Goal: Check status: Check status

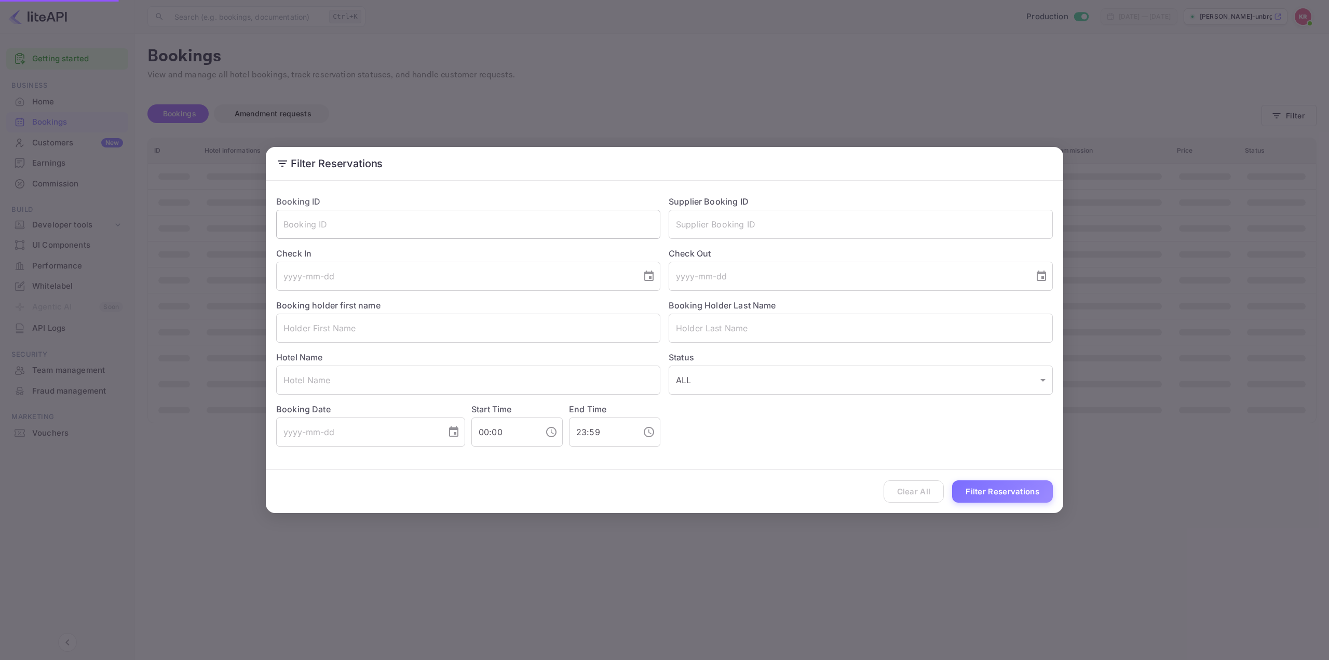
click at [600, 230] on input "text" at bounding box center [468, 224] width 384 height 29
paste input "sSAcpmUVq"
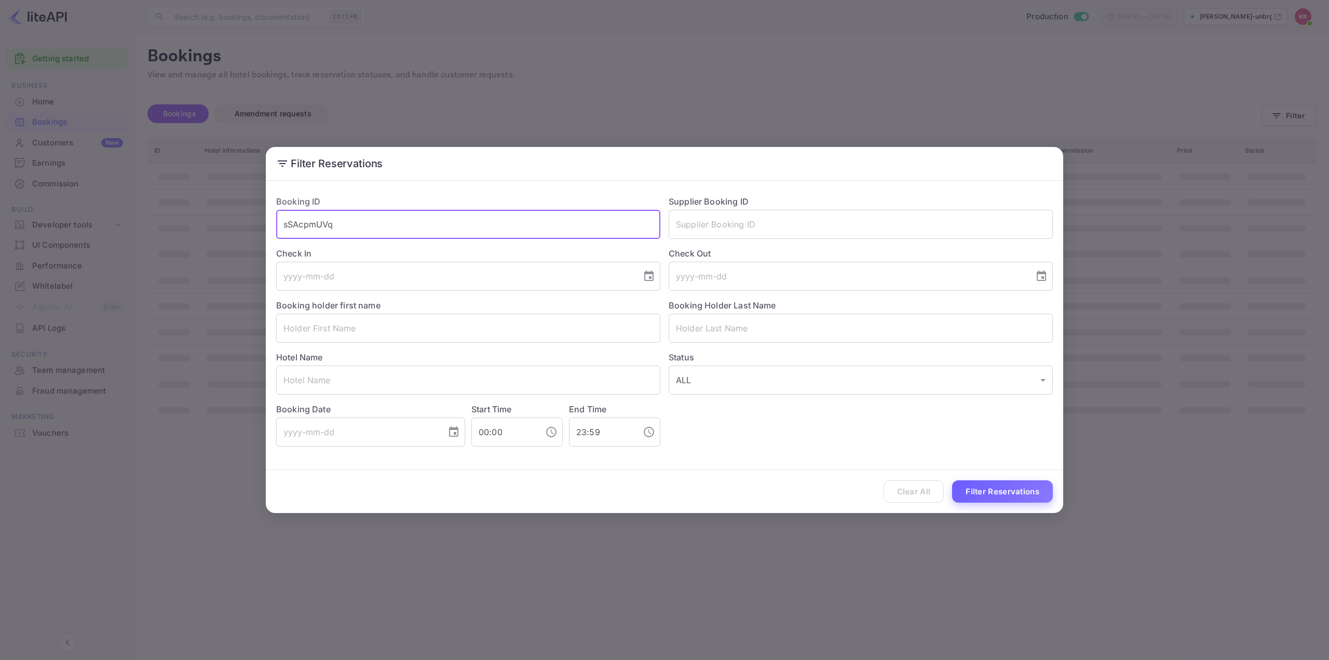
type input "sSAcpmUVq"
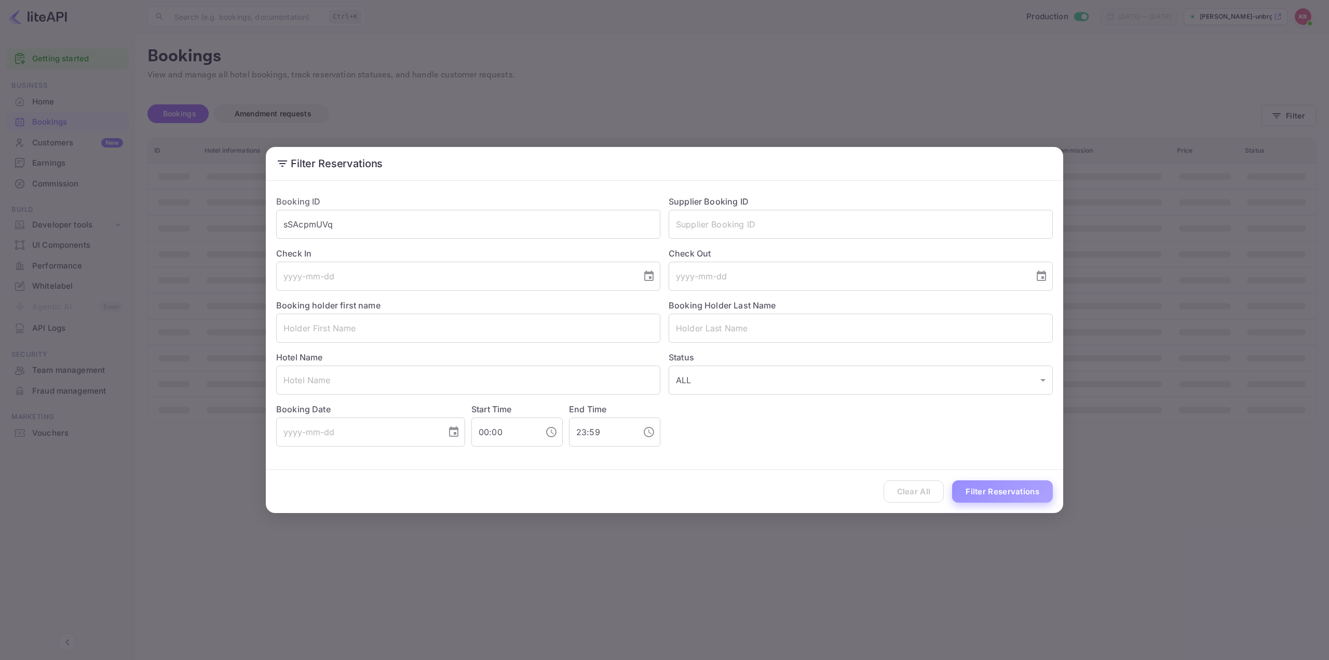
click at [1017, 491] on button "Filter Reservations" at bounding box center [1002, 491] width 101 height 22
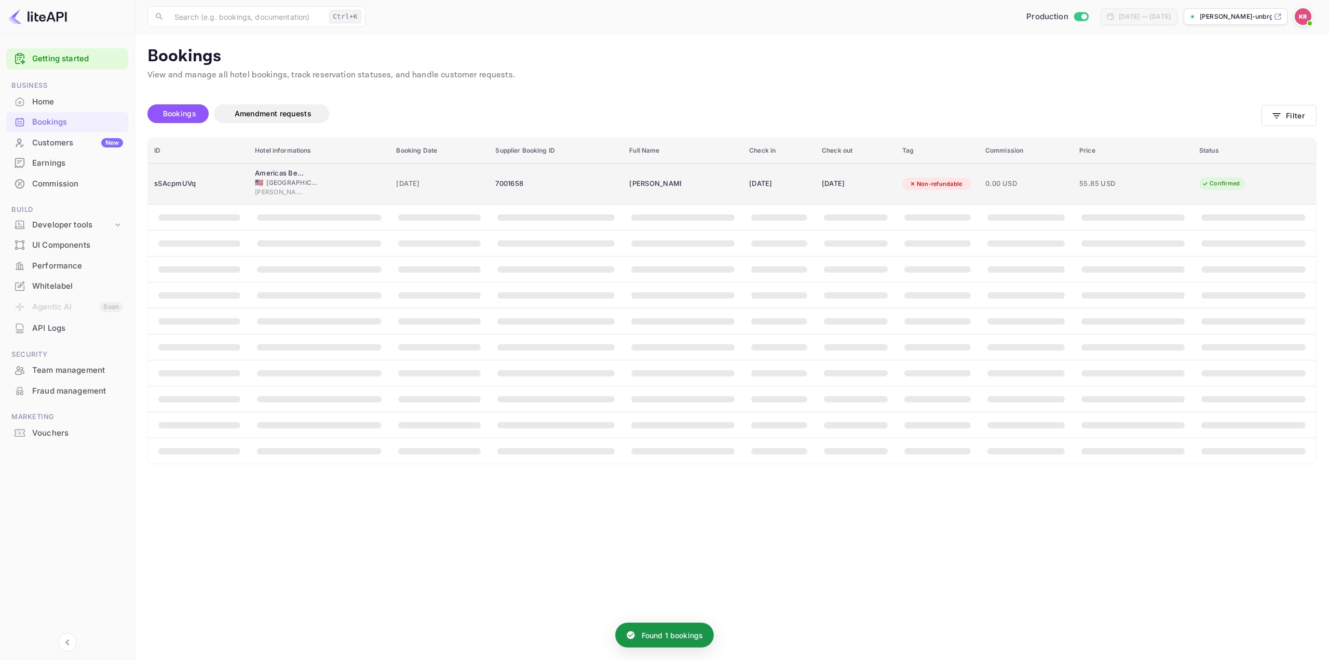
click at [799, 180] on div "[DATE]" at bounding box center [779, 184] width 60 height 17
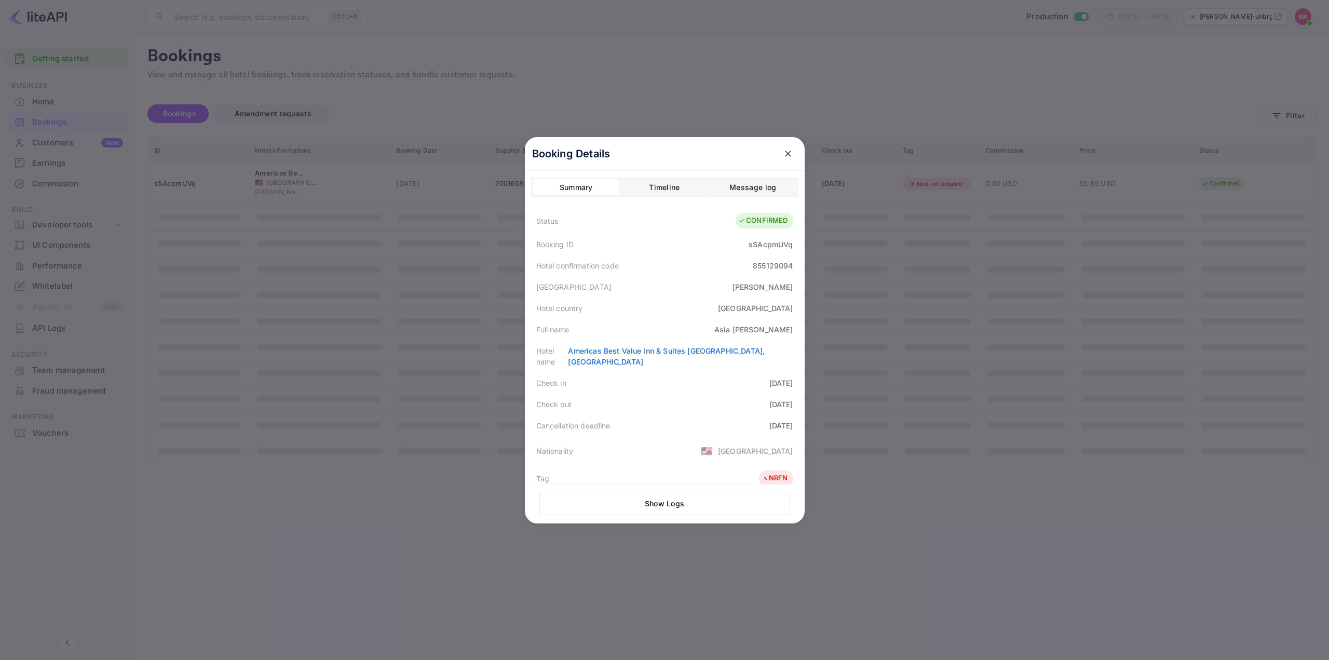
drag, startPoint x: 532, startPoint y: 414, endPoint x: 790, endPoint y: 417, distance: 258.1
click at [790, 417] on div "Cancellation deadline [DATE]" at bounding box center [664, 425] width 267 height 21
click at [690, 401] on div "Check out [DATE]" at bounding box center [664, 404] width 267 height 21
click at [667, 300] on div "Hotel country [GEOGRAPHIC_DATA]" at bounding box center [664, 308] width 267 height 21
click at [674, 436] on div "Nationality 🇺🇸 [DEMOGRAPHIC_DATA]" at bounding box center [664, 450] width 267 height 29
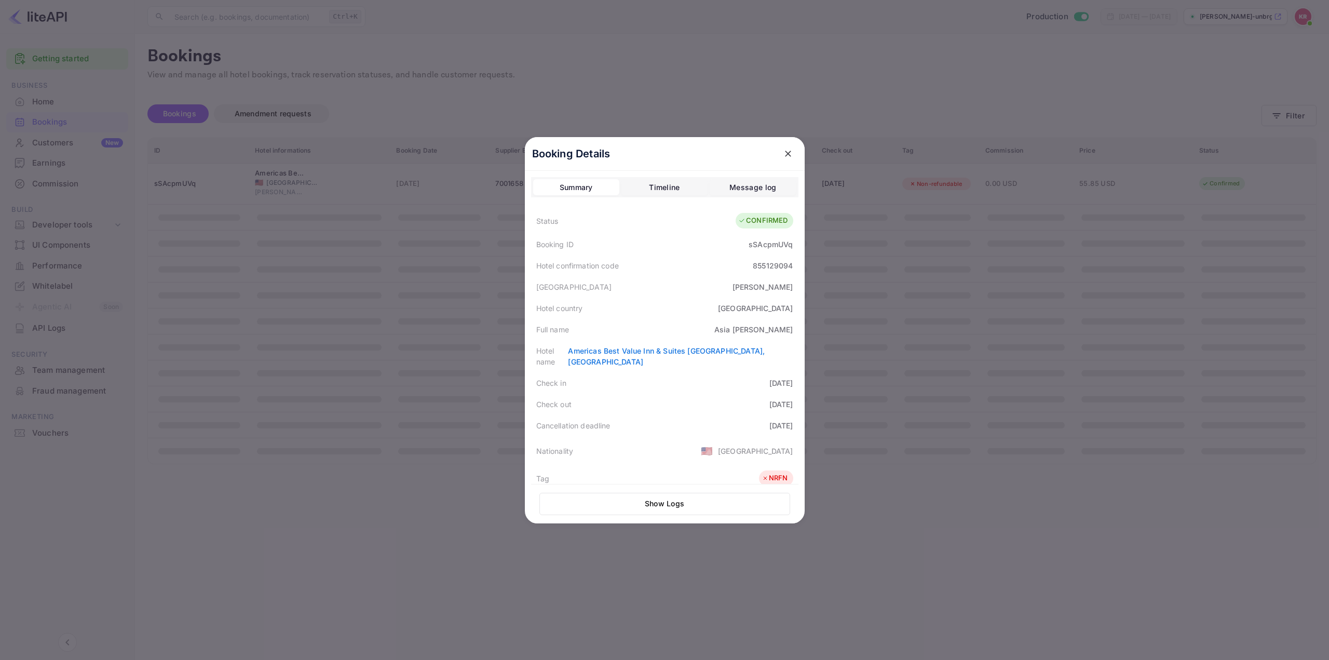
click at [668, 289] on div "[GEOGRAPHIC_DATA]" at bounding box center [664, 286] width 267 height 21
click at [920, 282] on div at bounding box center [664, 330] width 1329 height 660
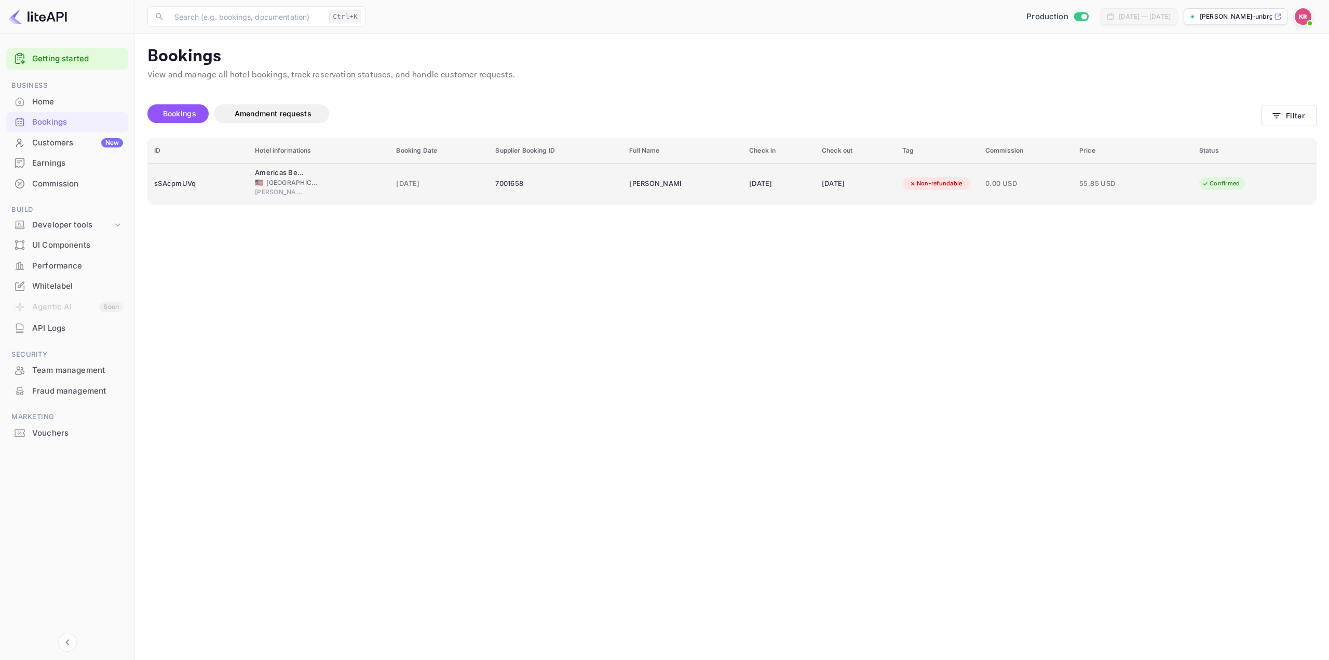
click at [939, 183] on div "Non-refundable" at bounding box center [935, 183] width 67 height 13
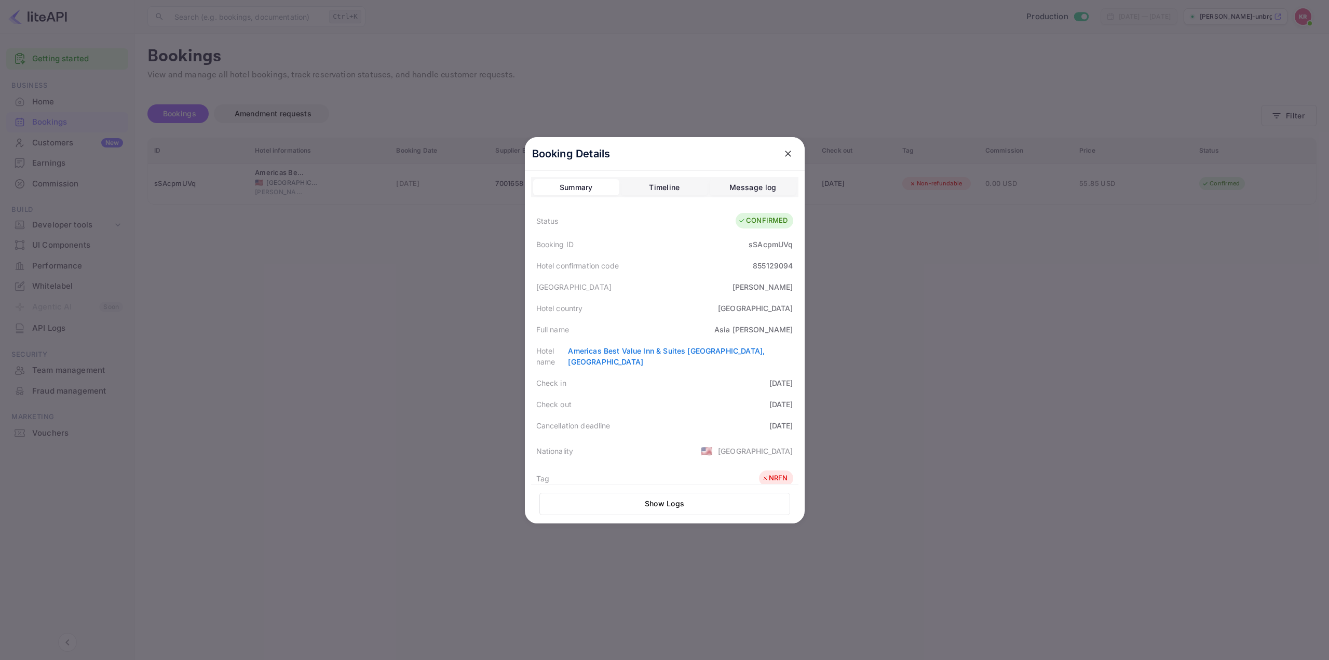
drag, startPoint x: 1266, startPoint y: 120, endPoint x: 1274, endPoint y: 119, distance: 7.8
click at [1267, 120] on div at bounding box center [664, 330] width 1329 height 660
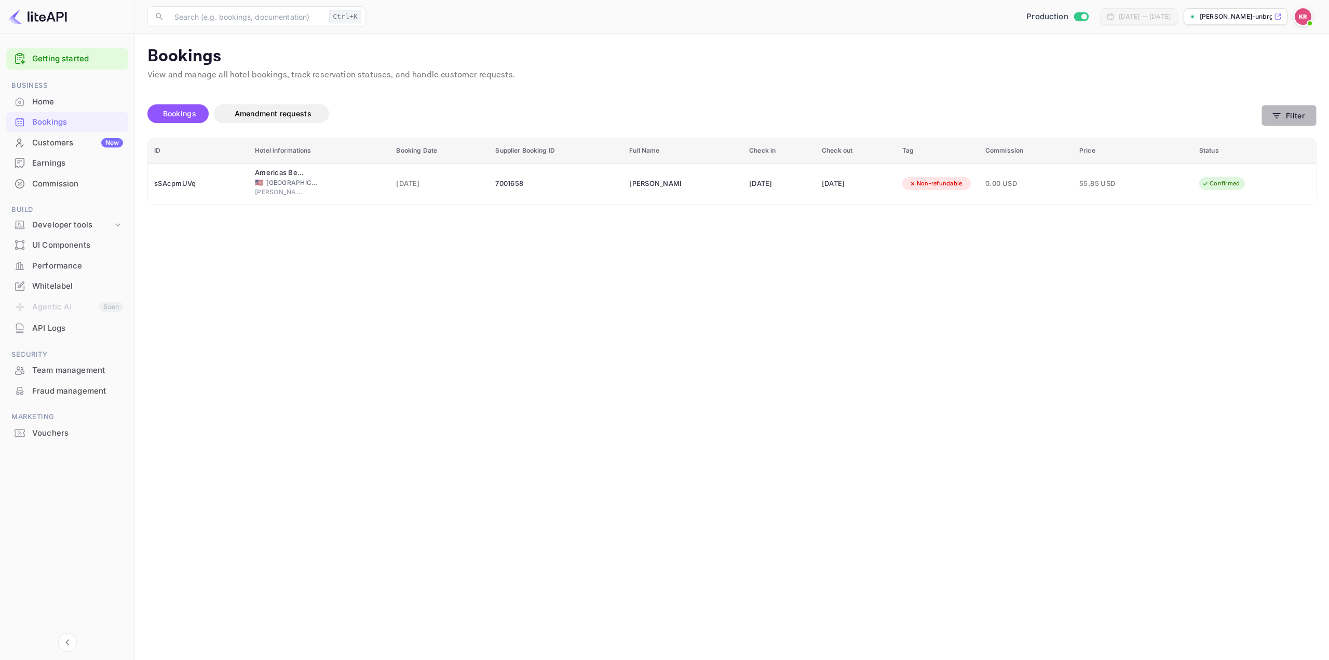
click at [1294, 110] on button "Filter" at bounding box center [1289, 115] width 55 height 21
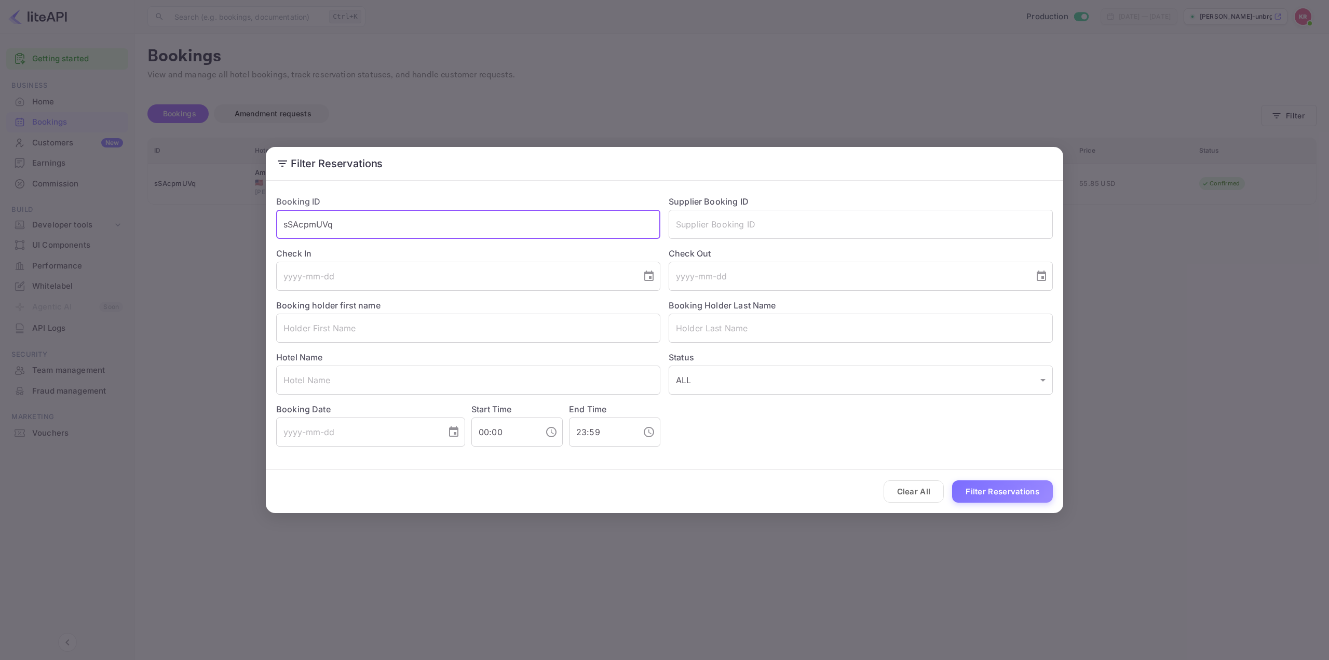
drag, startPoint x: 436, startPoint y: 222, endPoint x: -2, endPoint y: 230, distance: 437.3
click at [0, 230] on html "Getting started Business Home Bookings Customers New Earnings Commission Build …" at bounding box center [664, 330] width 1329 height 660
paste input "1wL2xdkEd"
type input "1wL2xdkEd"
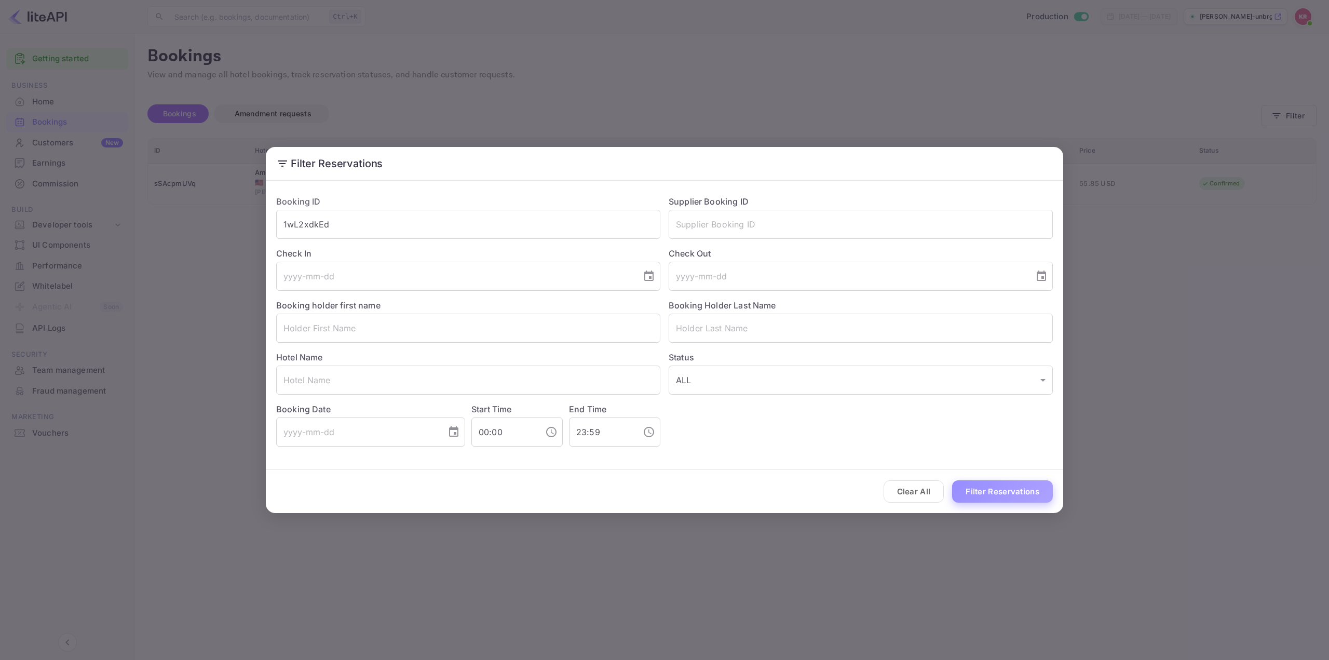
click at [977, 497] on button "Filter Reservations" at bounding box center [1002, 491] width 101 height 22
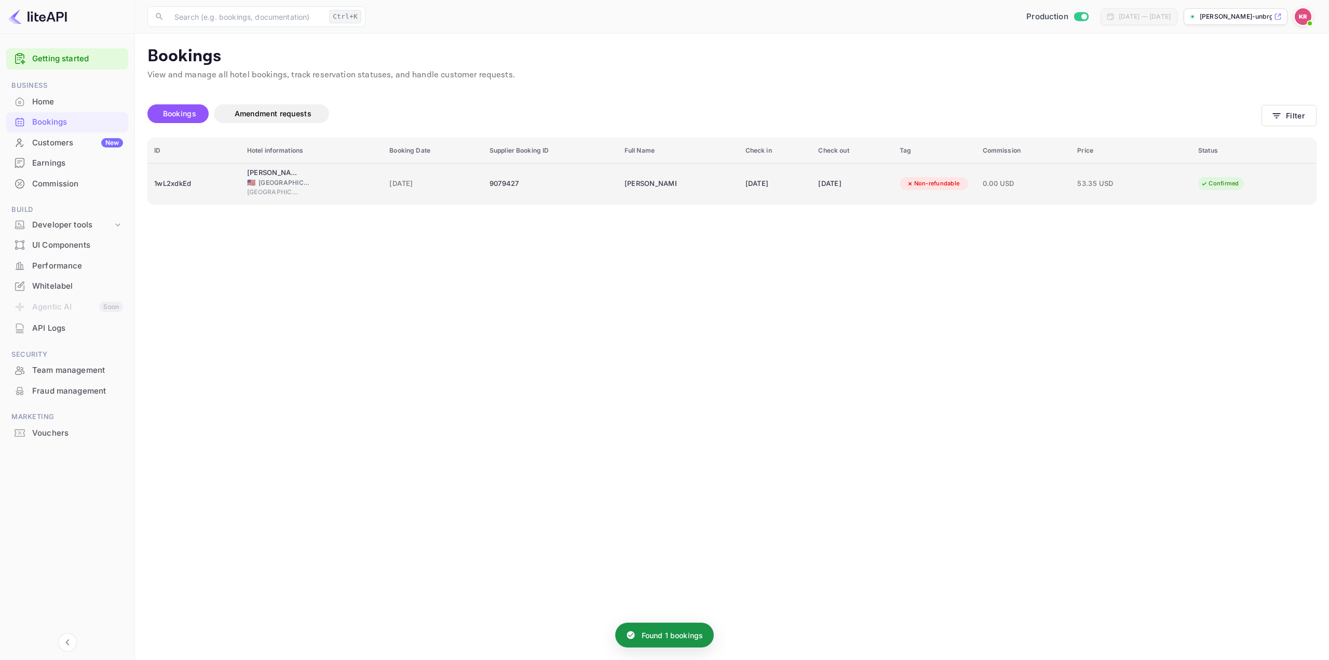
click at [807, 180] on td "[DATE]" at bounding box center [775, 183] width 73 height 41
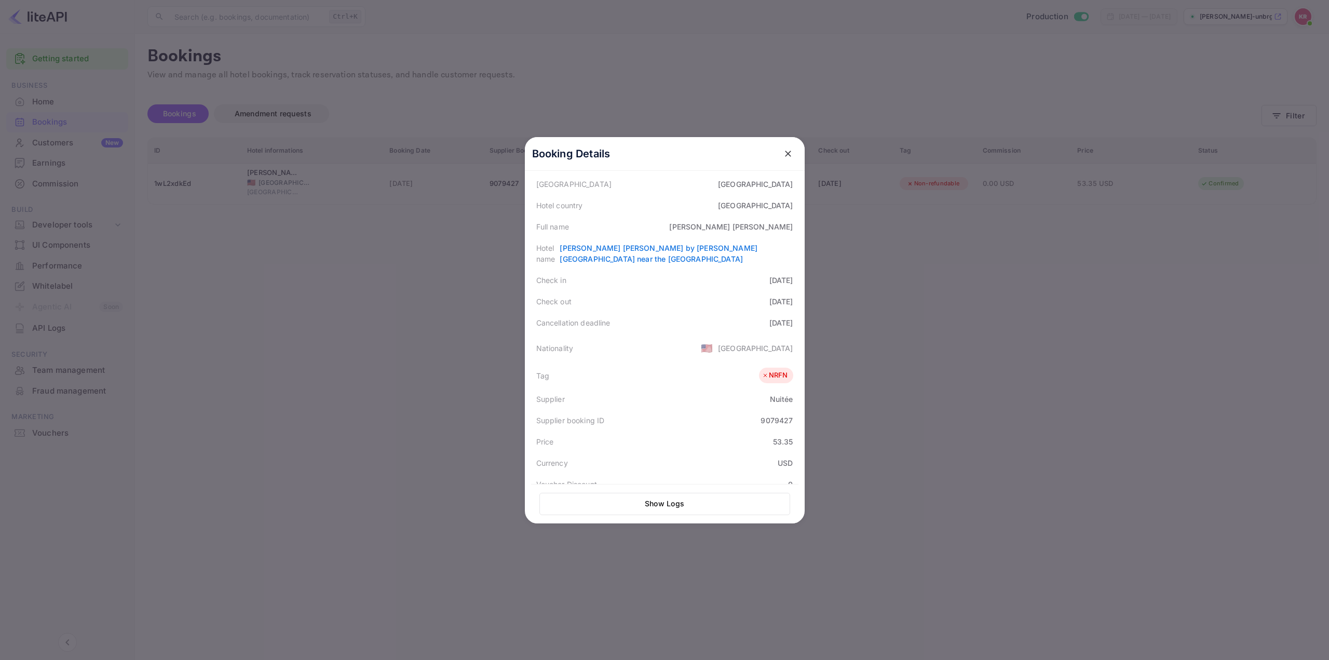
scroll to position [104, 0]
drag, startPoint x: 411, startPoint y: 338, endPoint x: 412, endPoint y: 331, distance: 6.8
click at [411, 334] on div at bounding box center [664, 330] width 1329 height 660
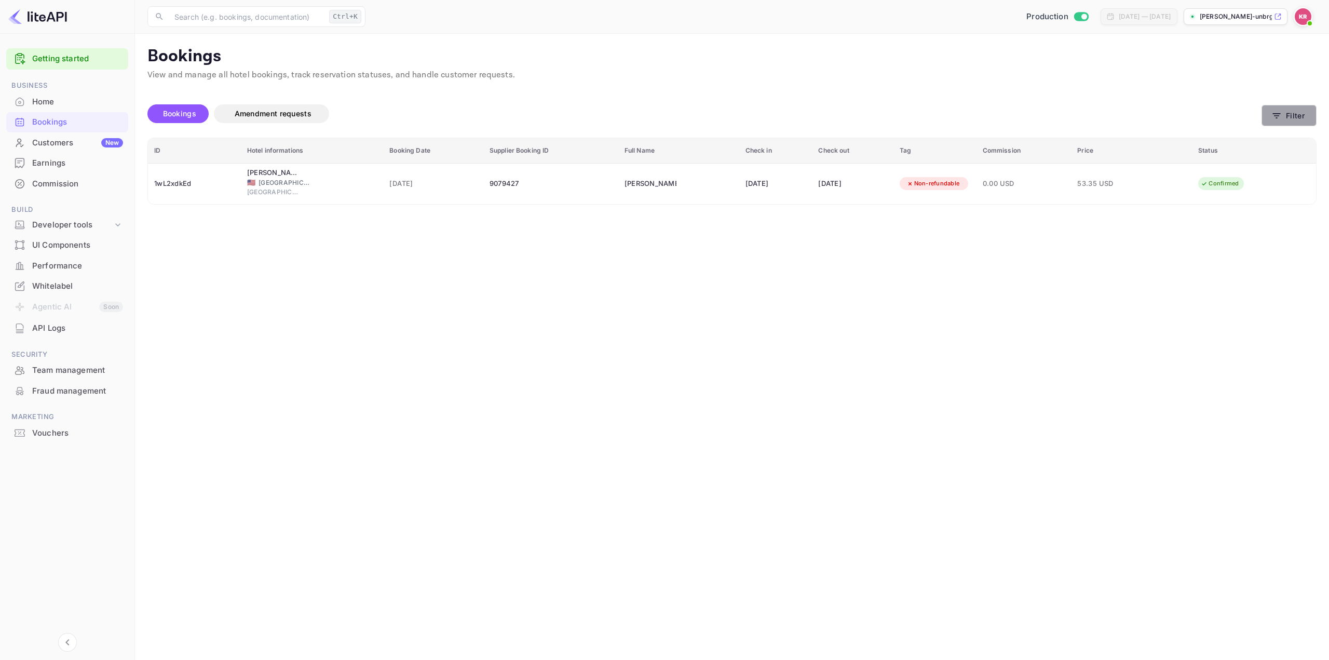
click at [1287, 114] on button "Filter" at bounding box center [1289, 115] width 55 height 21
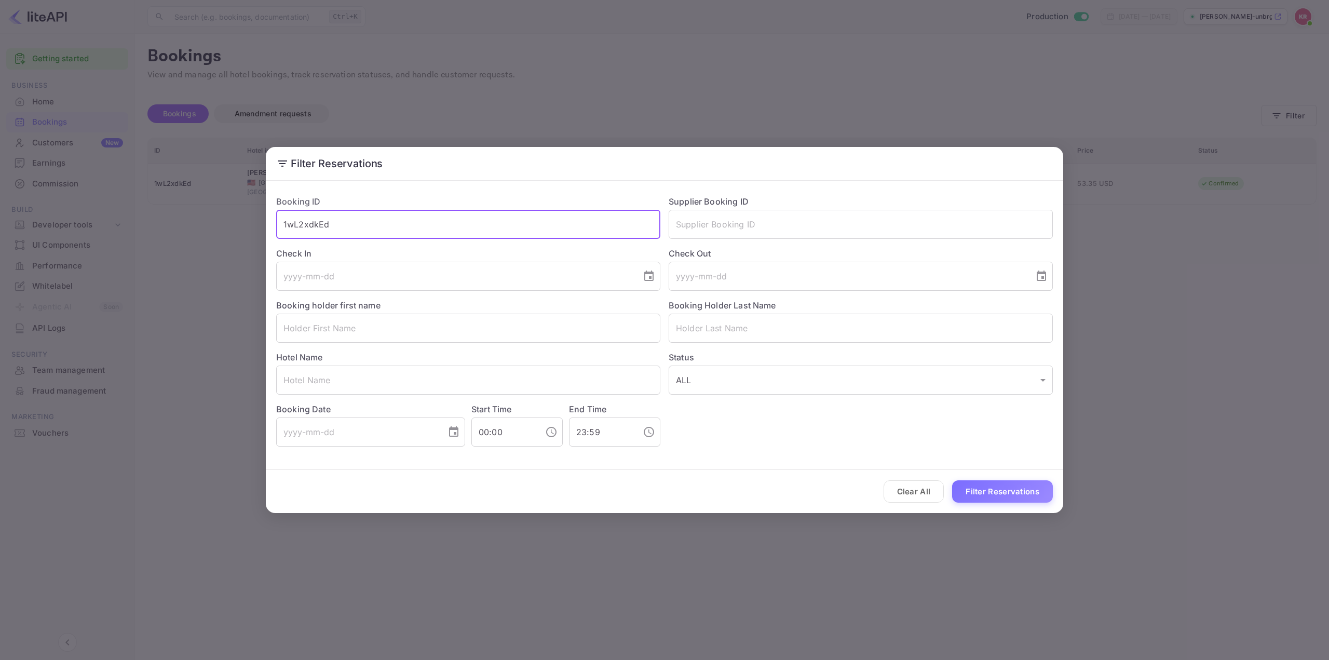
drag, startPoint x: 379, startPoint y: 224, endPoint x: 146, endPoint y: 280, distance: 239.4
click at [78, 255] on div "Filter Reservations Booking ID 1wL2xdkEd ​ Supplier Booking ID ​ Check In ​ Che…" at bounding box center [664, 330] width 1329 height 660
click at [996, 491] on button "Filter Reservations" at bounding box center [1002, 491] width 101 height 22
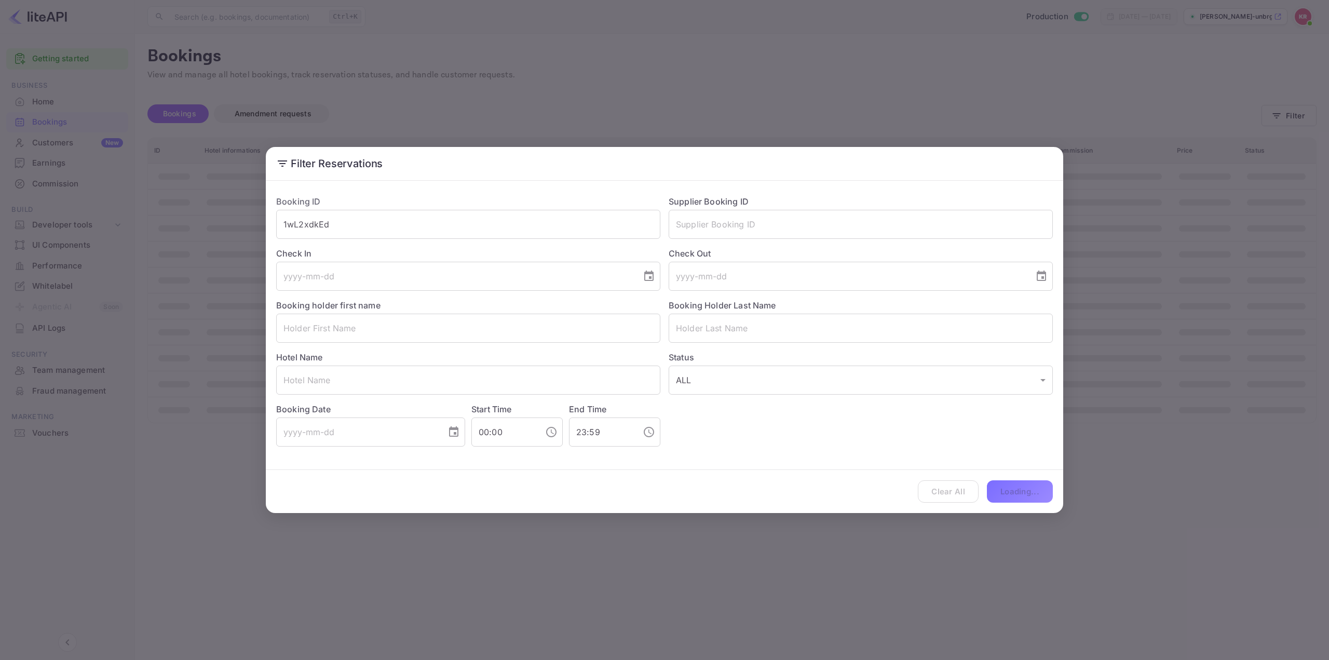
click at [1197, 327] on div "Filter Reservations Booking ID 1wL2xdkEd ​ Supplier Booking ID ​ Check In ​ Che…" at bounding box center [664, 330] width 1329 height 660
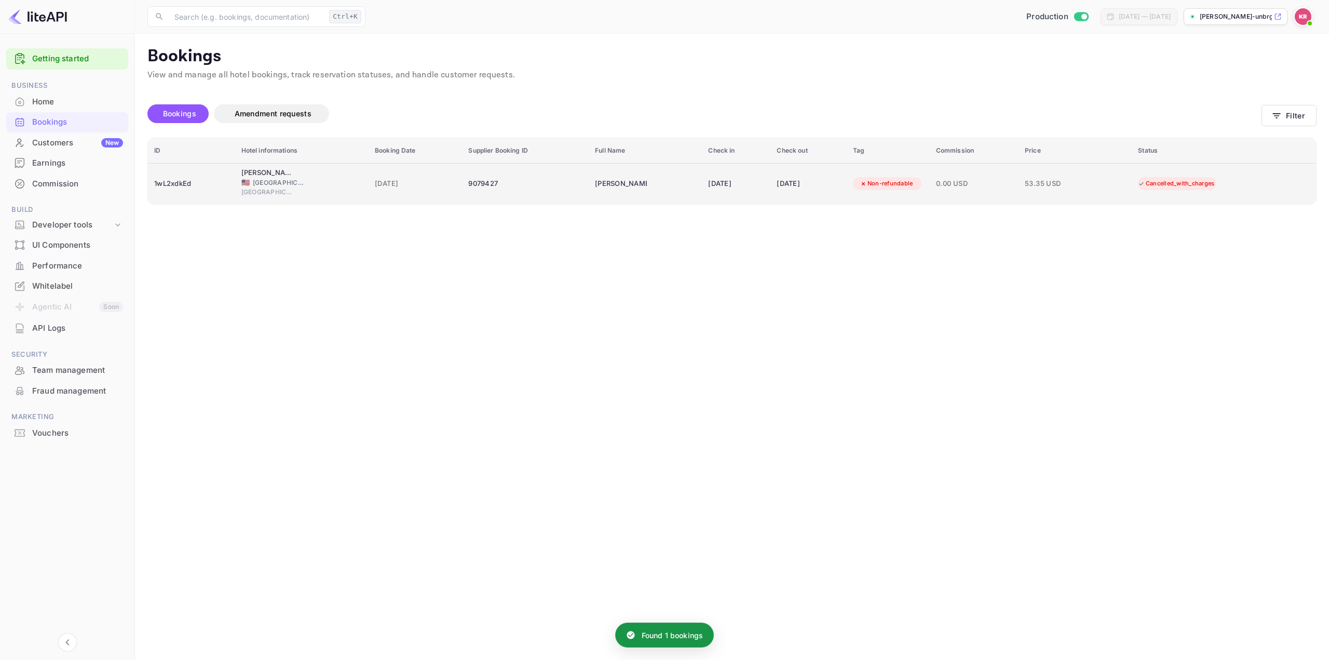
click at [745, 186] on div "[DATE]" at bounding box center [736, 184] width 56 height 17
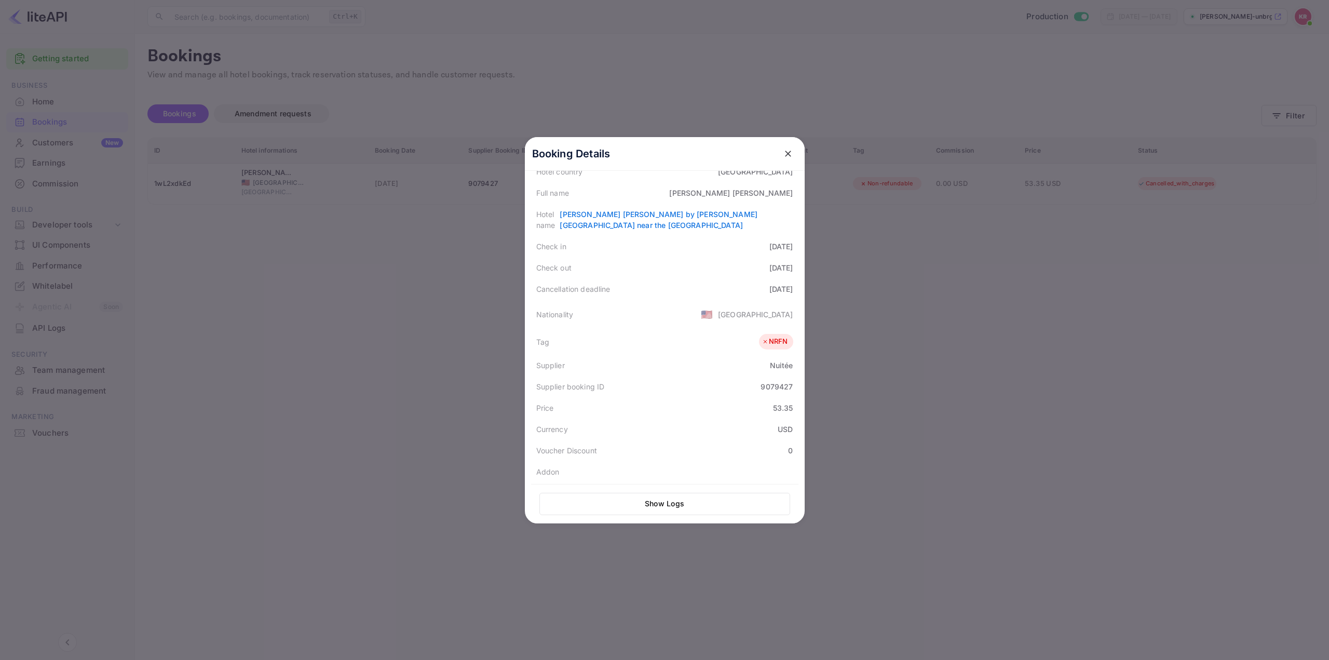
scroll to position [0, 0]
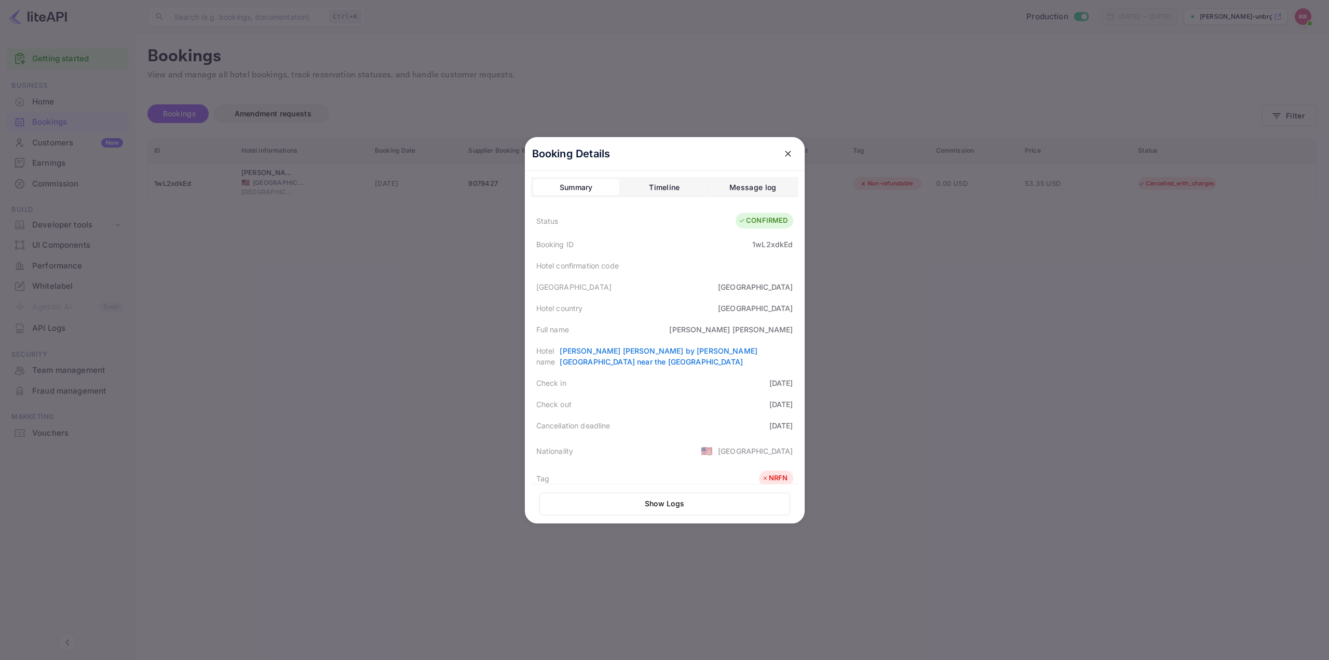
click at [1041, 341] on div at bounding box center [664, 330] width 1329 height 660
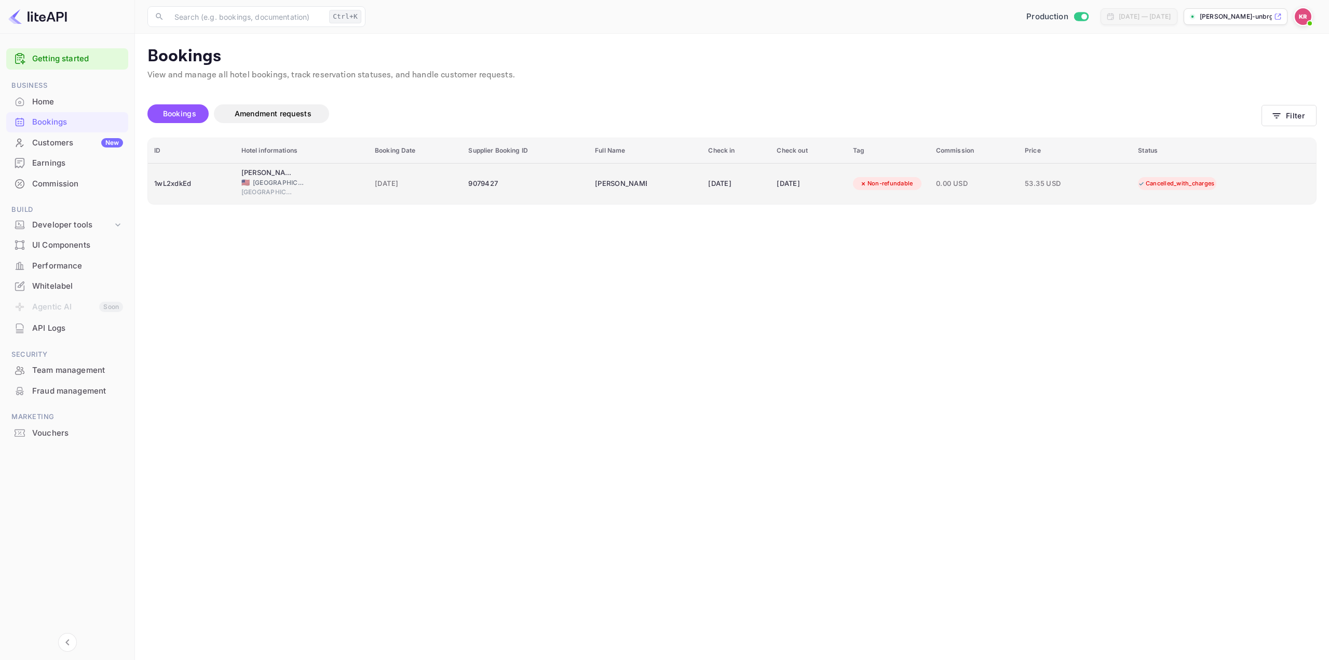
click at [838, 191] on div "[DATE]" at bounding box center [808, 184] width 63 height 17
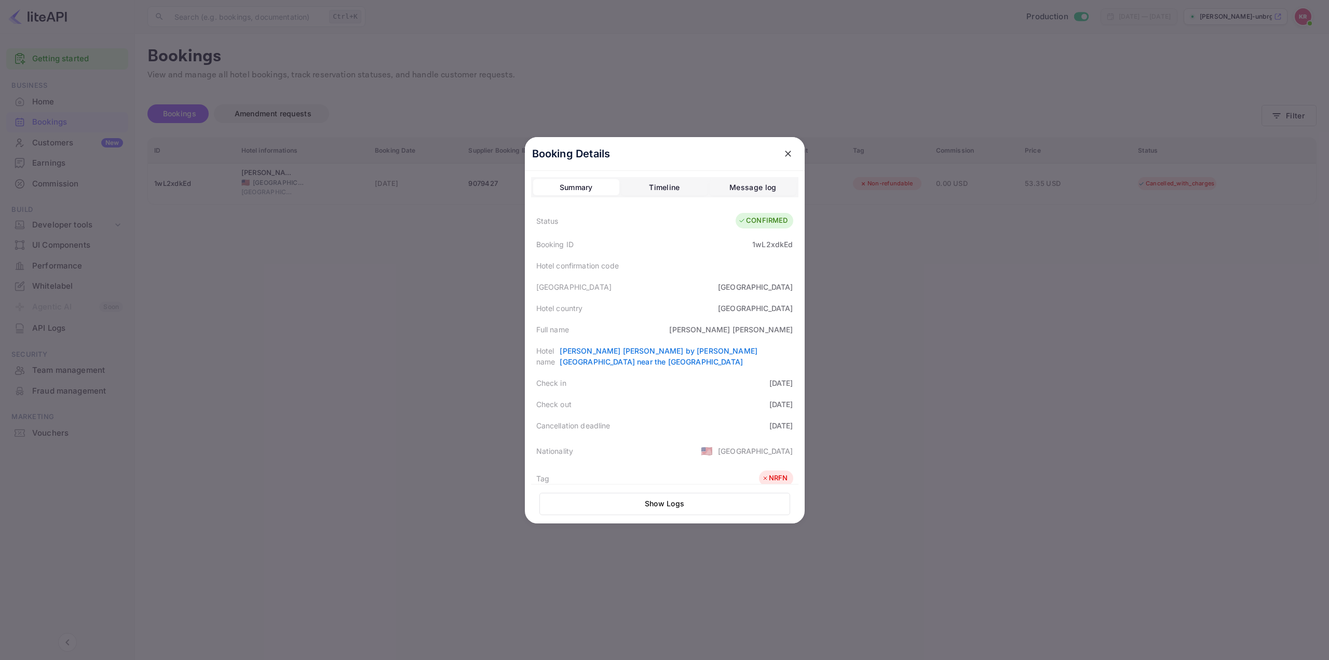
click at [1022, 357] on div at bounding box center [664, 330] width 1329 height 660
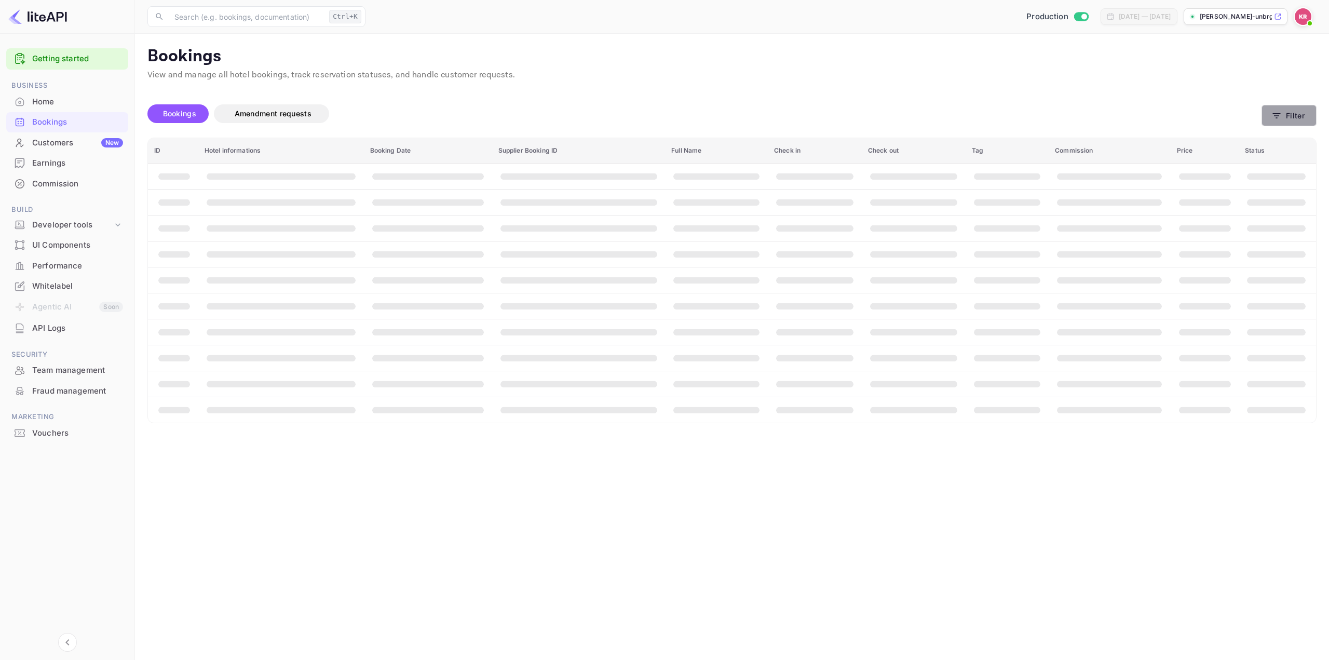
click at [1294, 118] on button "Filter" at bounding box center [1289, 115] width 55 height 21
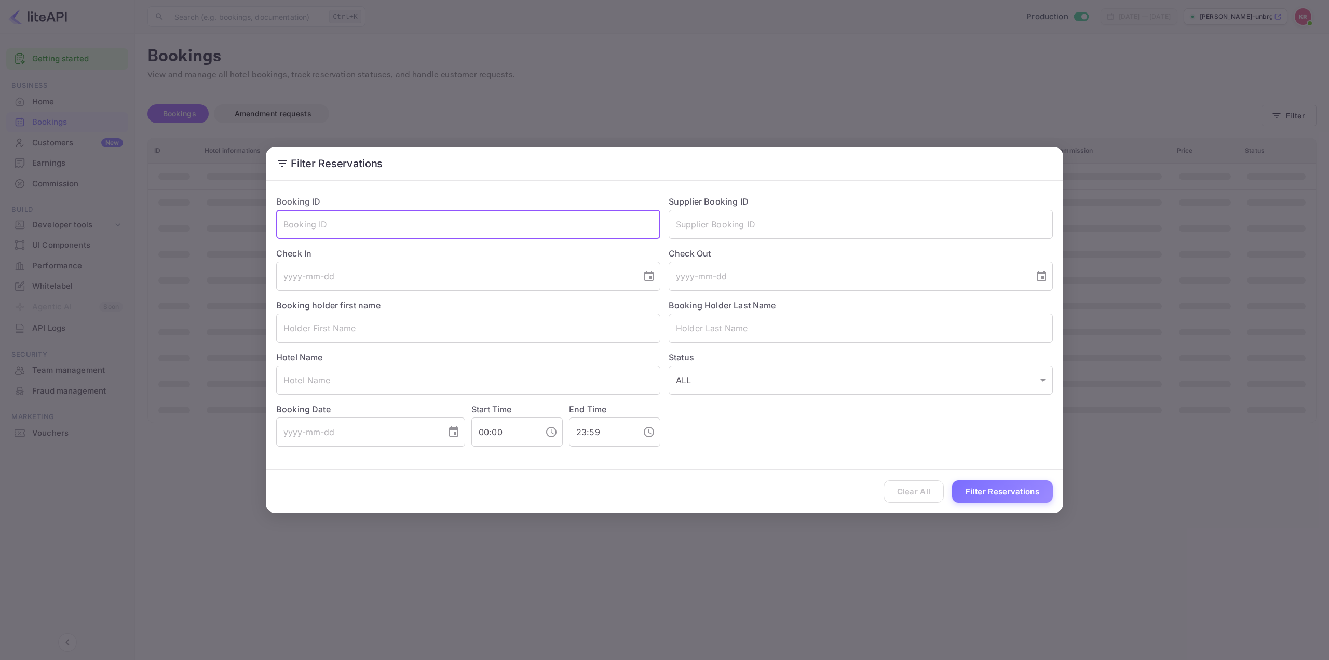
click at [523, 232] on input "text" at bounding box center [468, 224] width 384 height 29
paste input "1wL2xdkEd"
type input "1wL2xdkEd"
click at [1015, 491] on button "Filter Reservations" at bounding box center [1002, 491] width 101 height 22
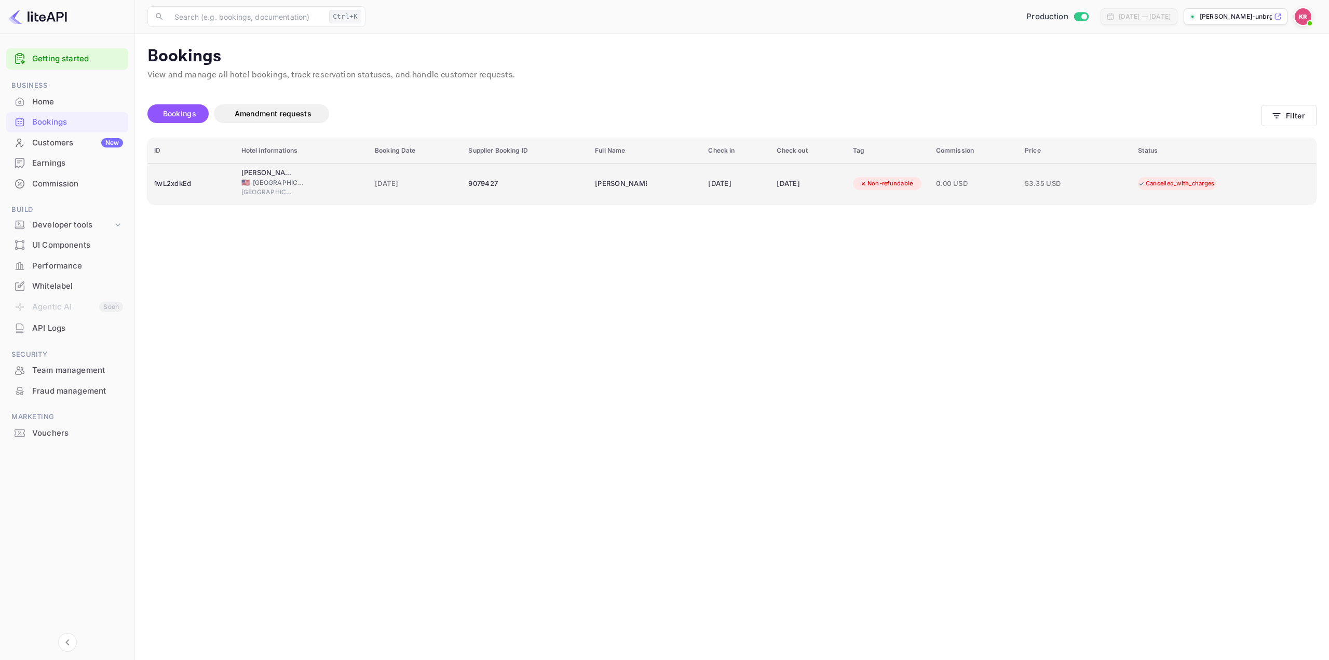
click at [805, 173] on td "[DATE]" at bounding box center [809, 183] width 76 height 41
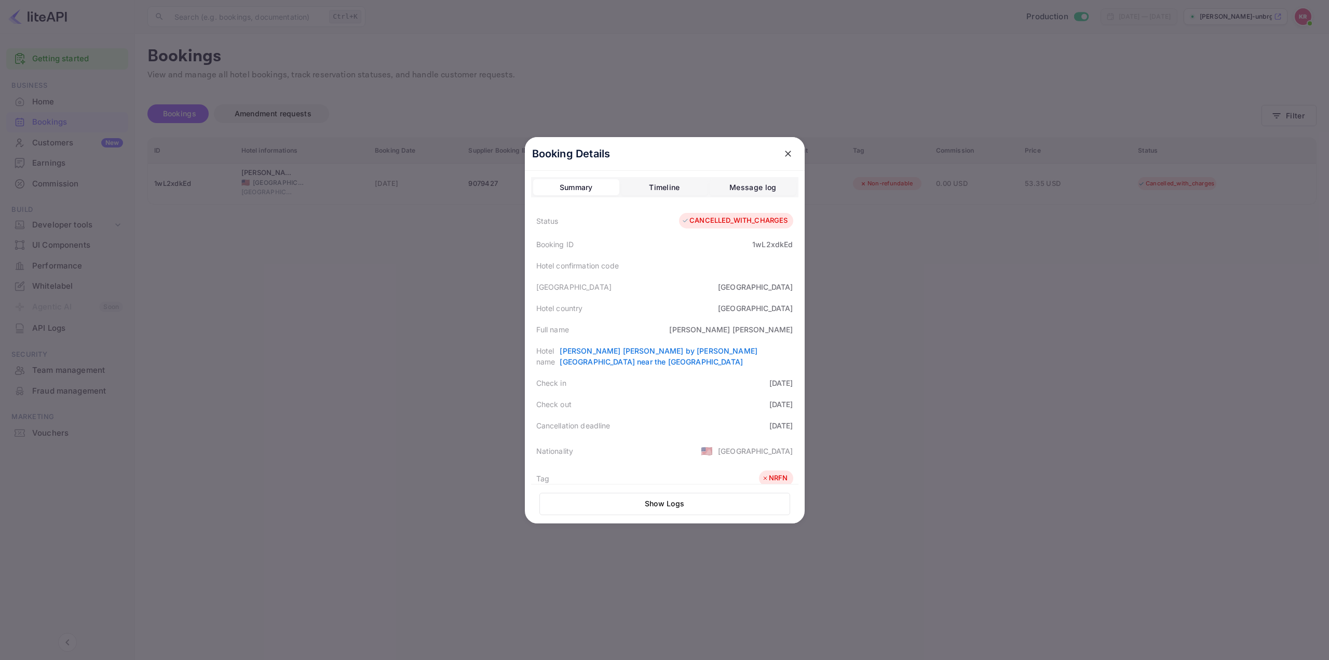
click at [784, 151] on icon "close" at bounding box center [788, 154] width 10 height 10
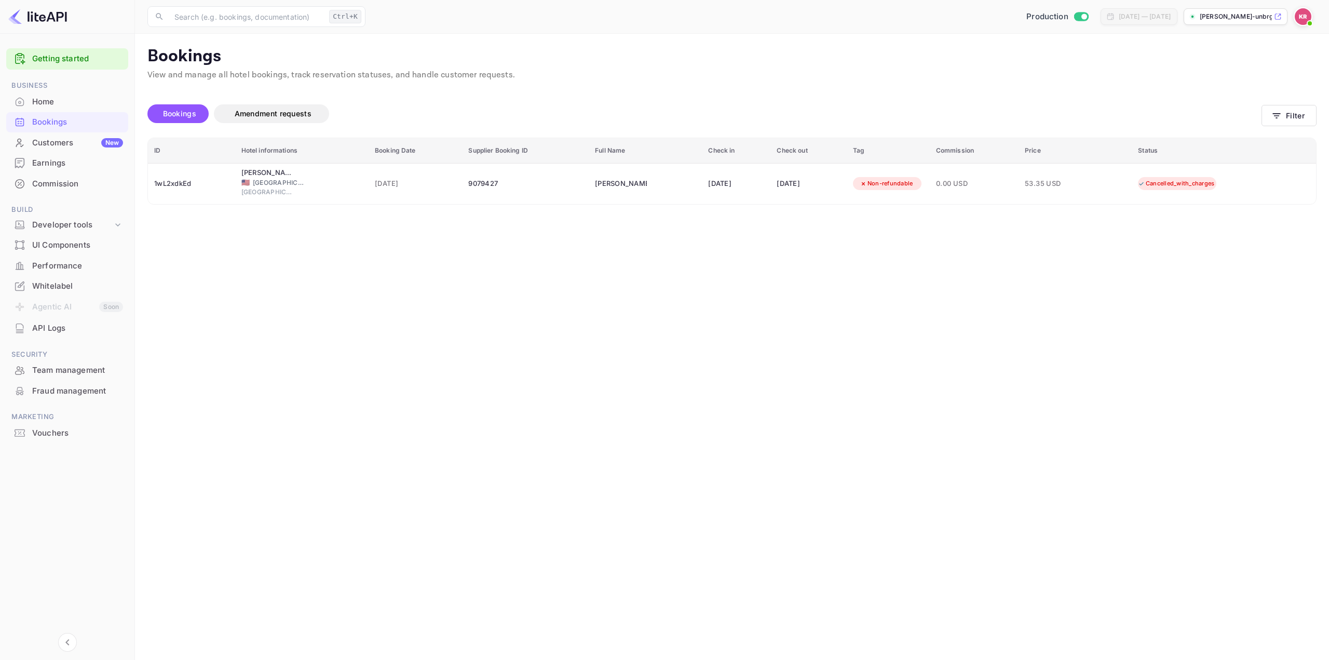
click at [503, 296] on main "Bookings View and manage all hotel bookings, track reservation statuses, and ha…" at bounding box center [732, 347] width 1194 height 626
